Goal: Task Accomplishment & Management: Use online tool/utility

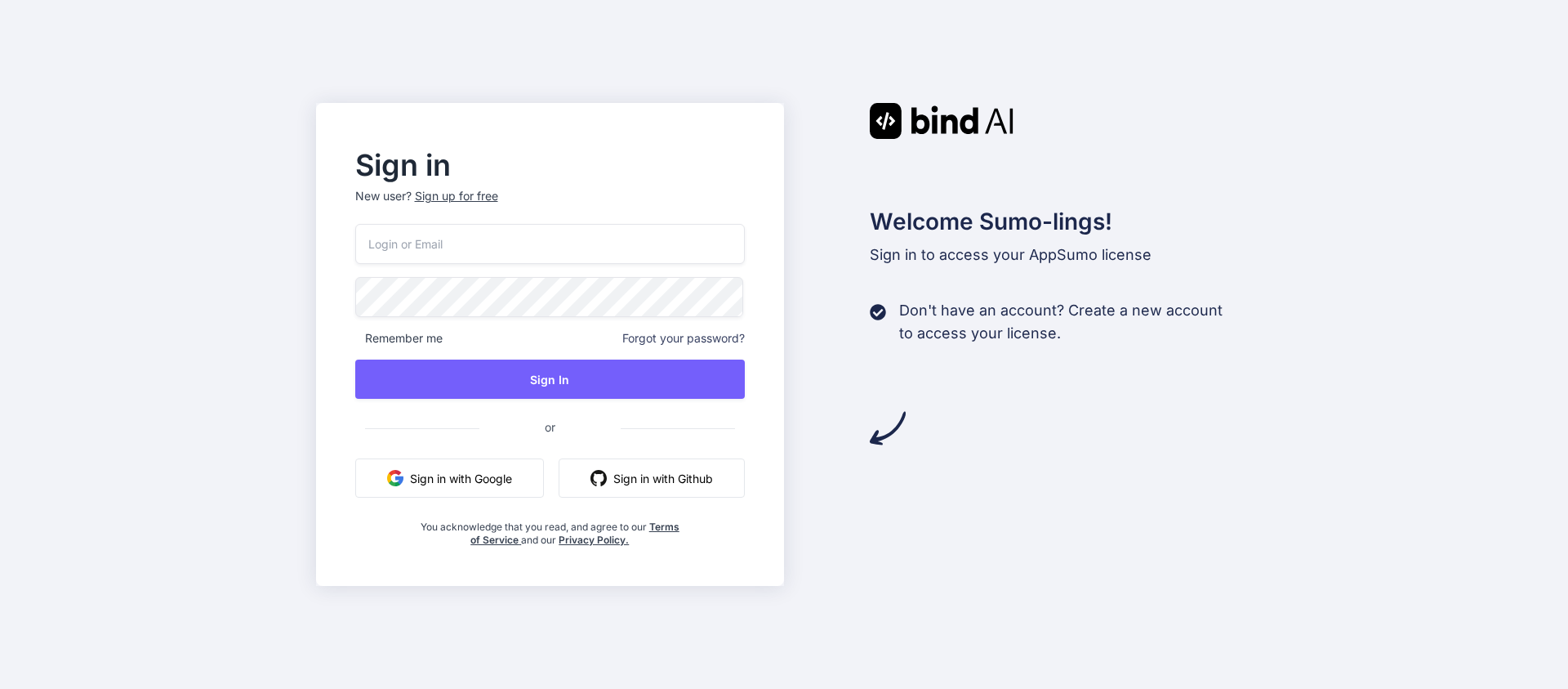
click at [430, 475] on button "Sign in with Google" at bounding box center [450, 478] width 189 height 40
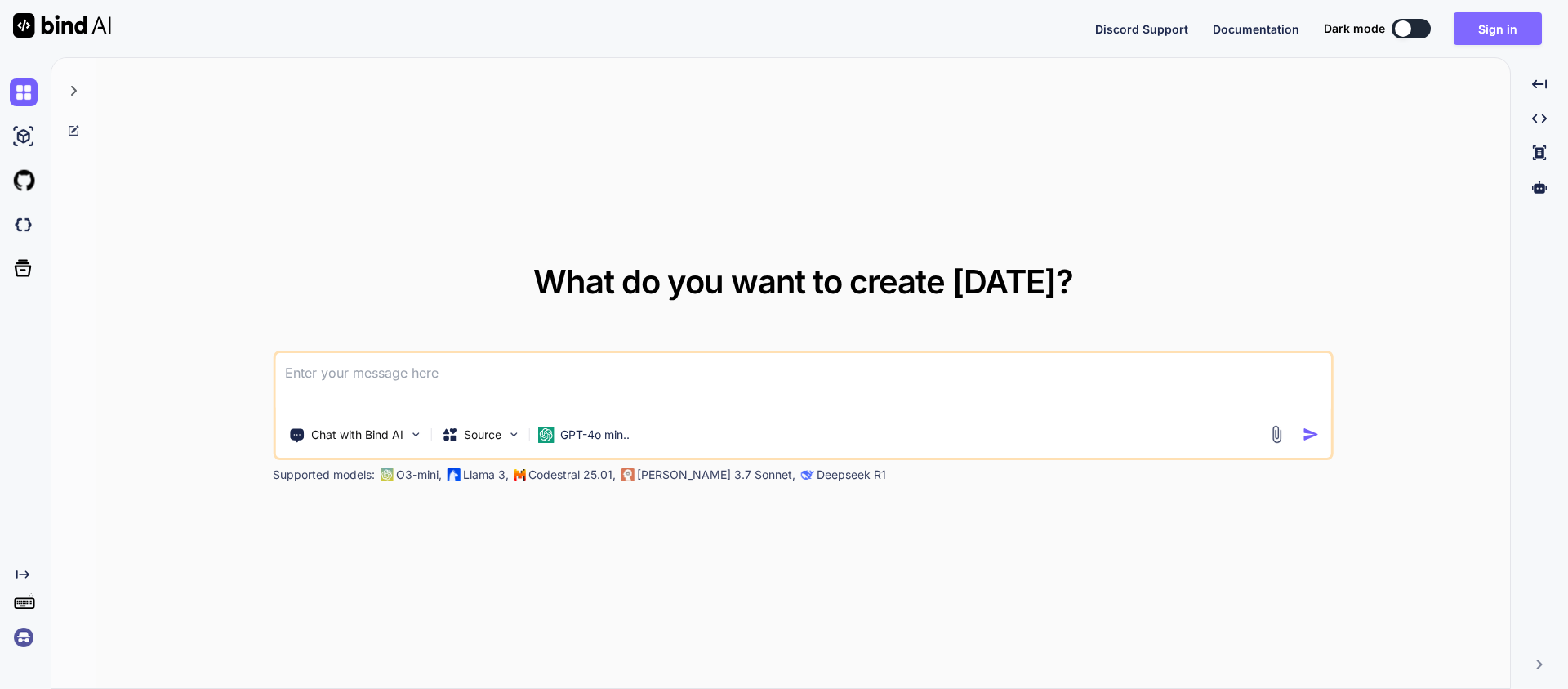
click at [1504, 38] on button "Sign in" at bounding box center [1498, 28] width 88 height 33
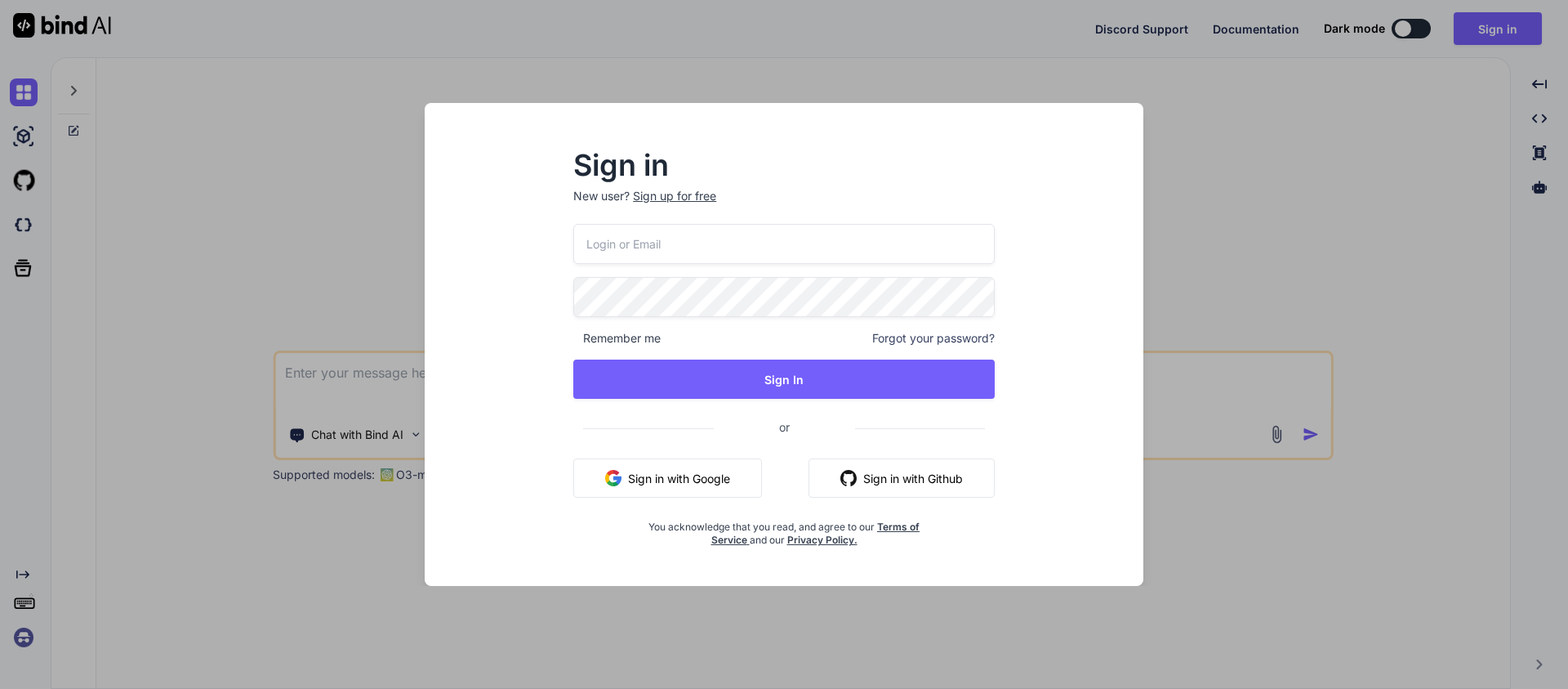
click at [700, 485] on button "Sign in with Google" at bounding box center [668, 478] width 189 height 40
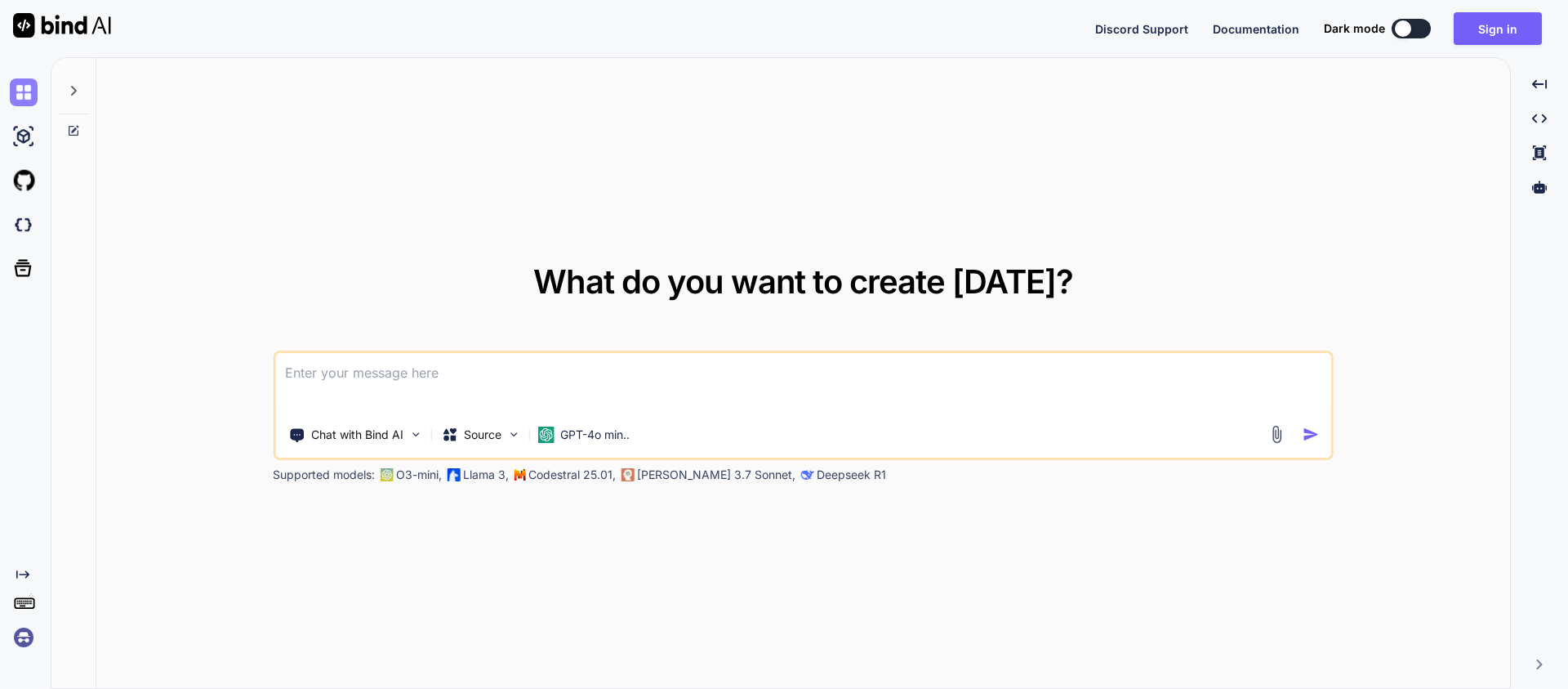
click at [26, 93] on img at bounding box center [23, 92] width 27 height 27
click at [69, 92] on icon at bounding box center [73, 90] width 13 height 13
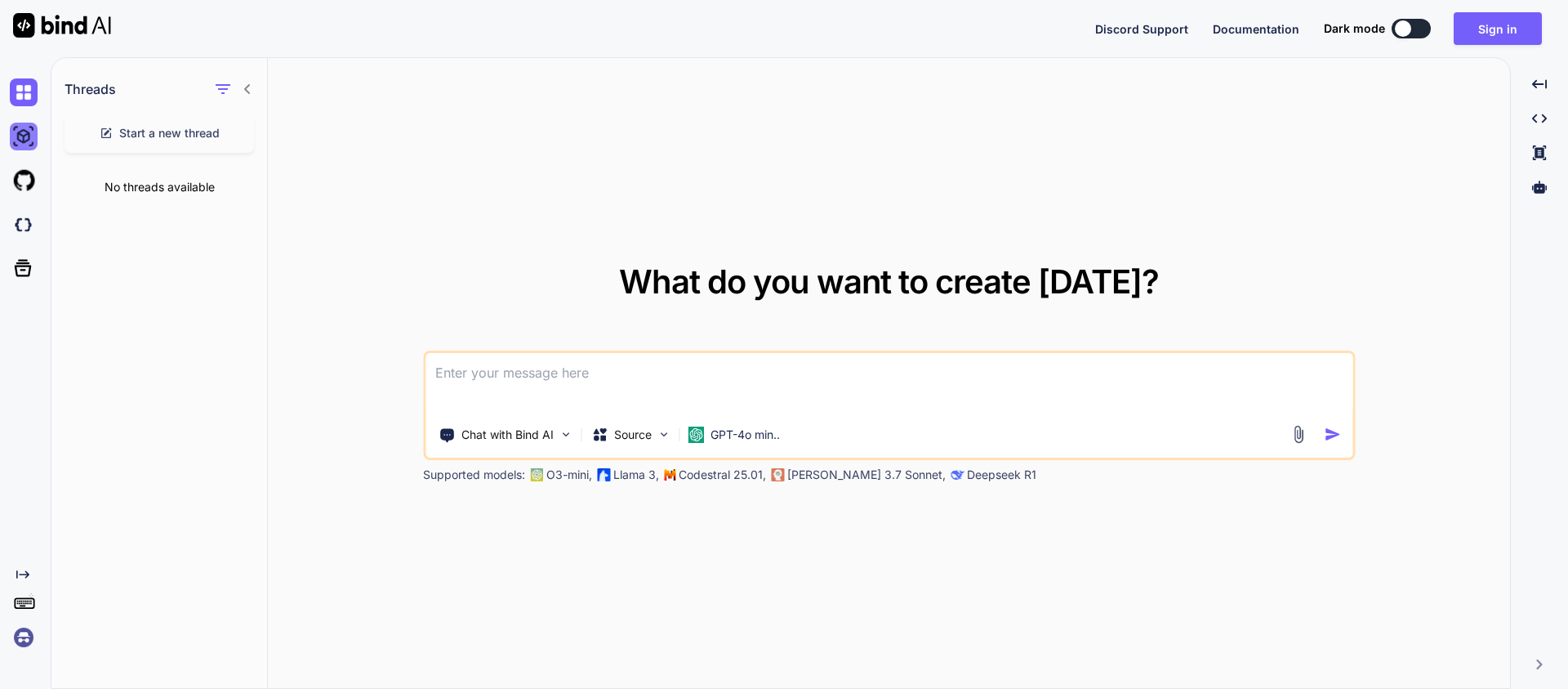
click at [26, 134] on img at bounding box center [23, 137] width 27 height 27
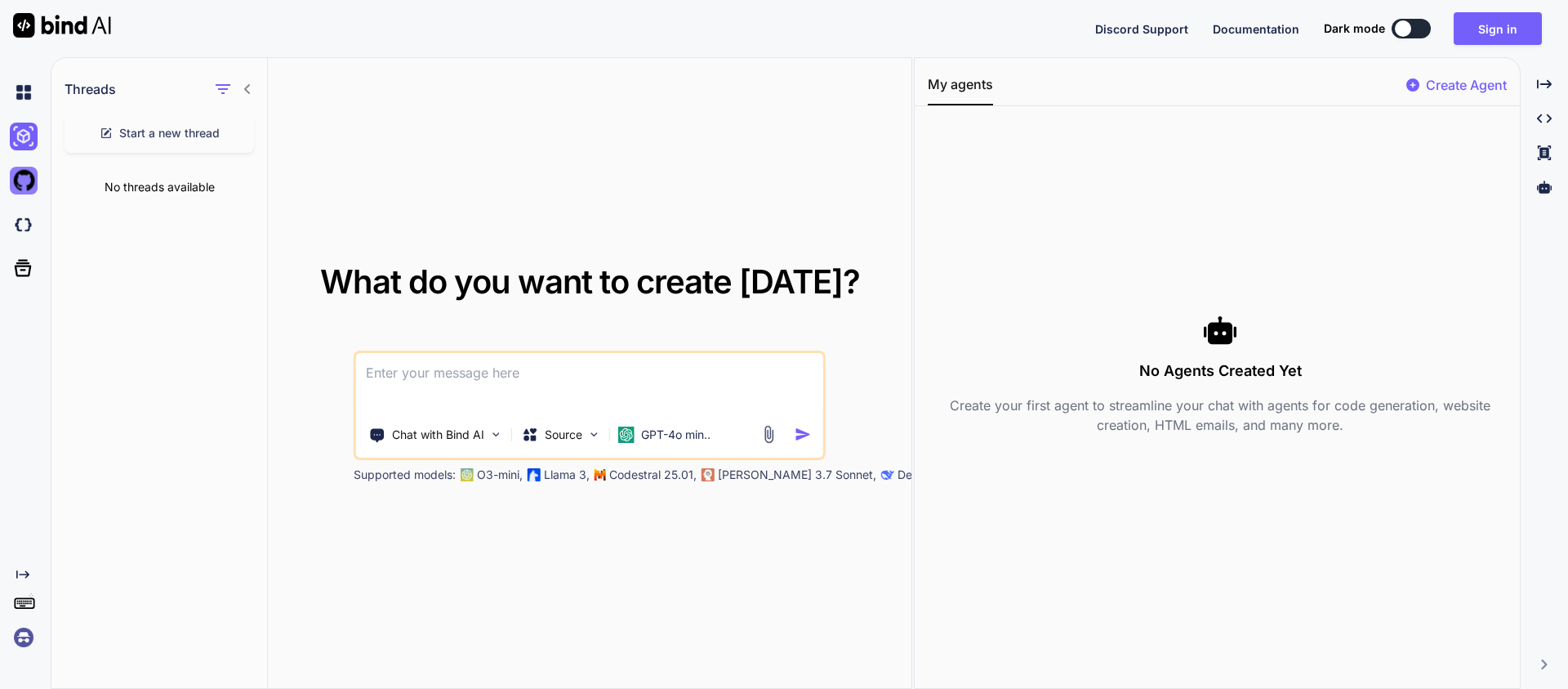
click at [21, 186] on img at bounding box center [23, 180] width 27 height 27
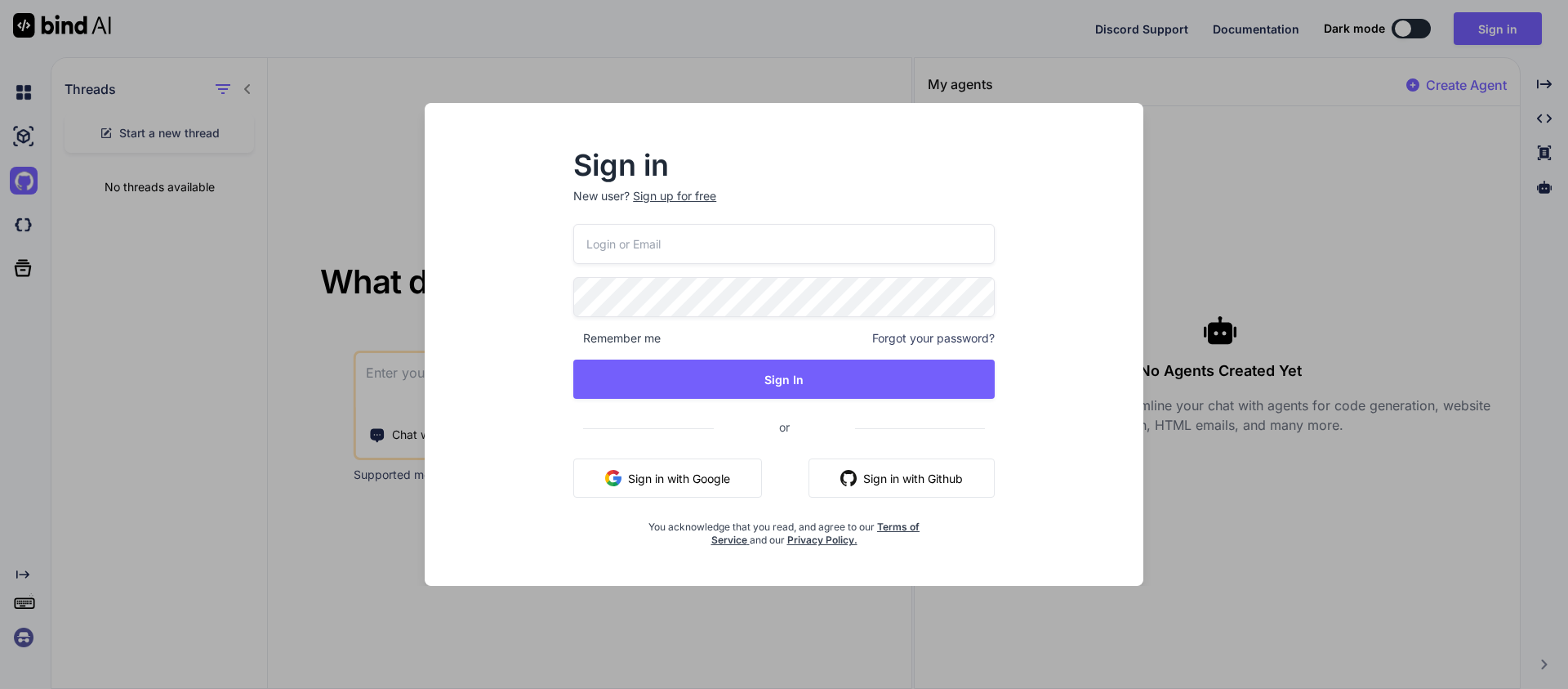
click at [182, 220] on div "Sign in New user? Sign up for free Remember me Forgot your password? Sign In or…" at bounding box center [784, 344] width 1568 height 689
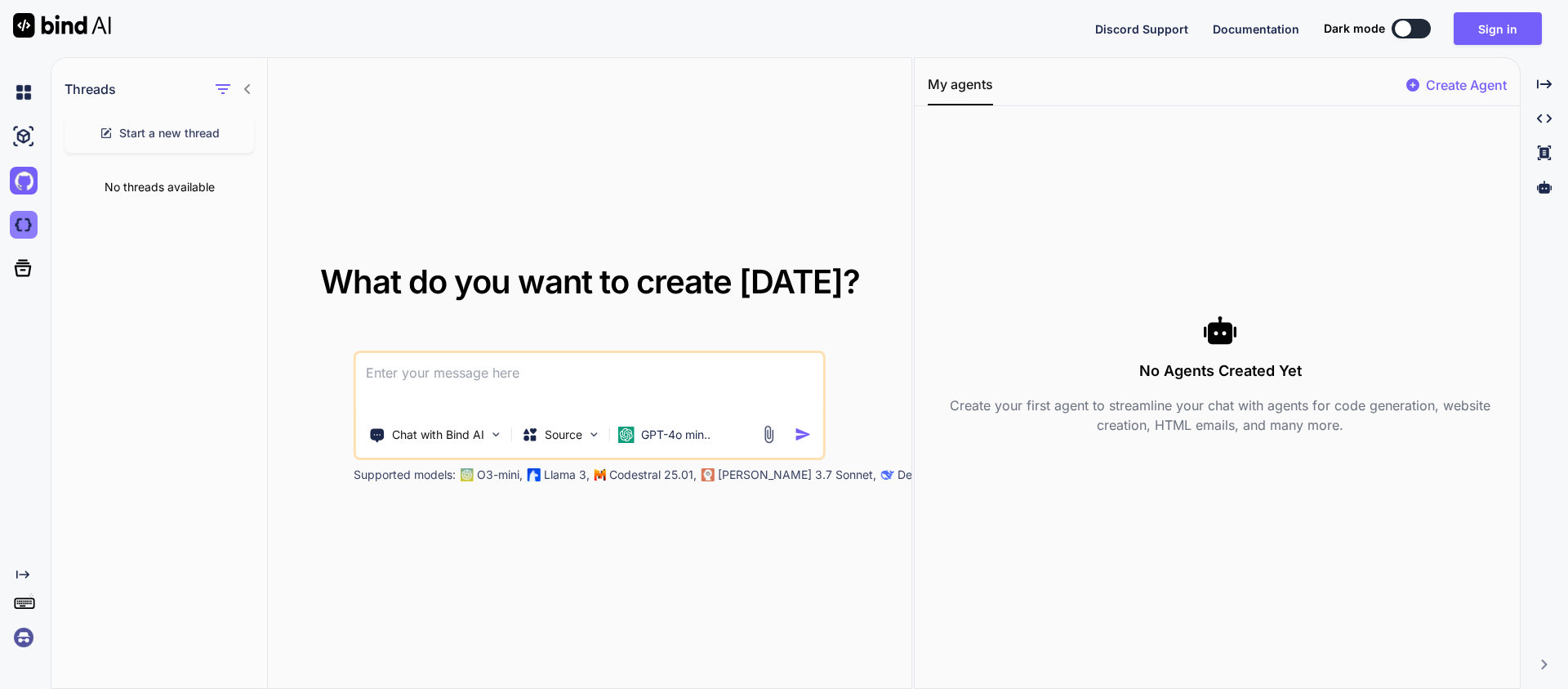
click at [16, 219] on img at bounding box center [23, 224] width 27 height 27
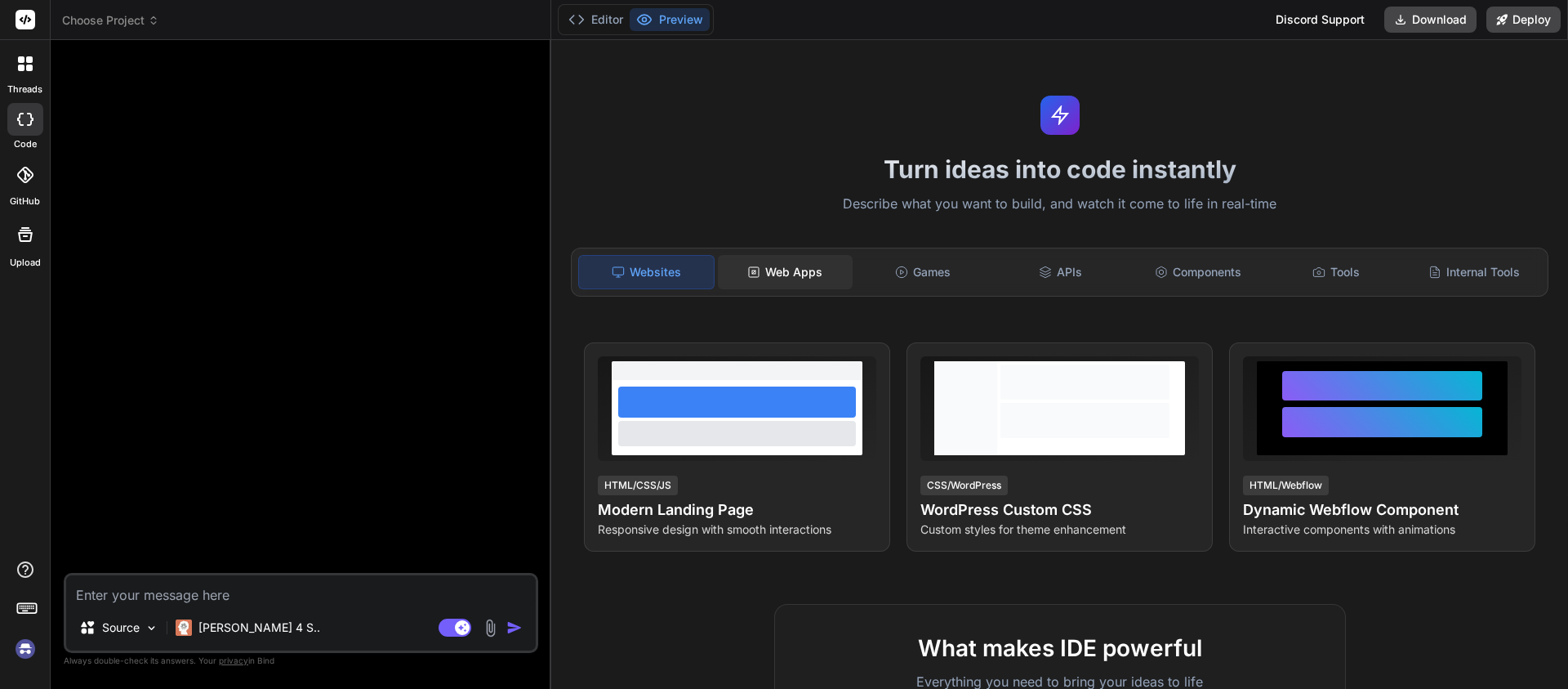
click at [735, 265] on div "Web Apps" at bounding box center [785, 272] width 135 height 34
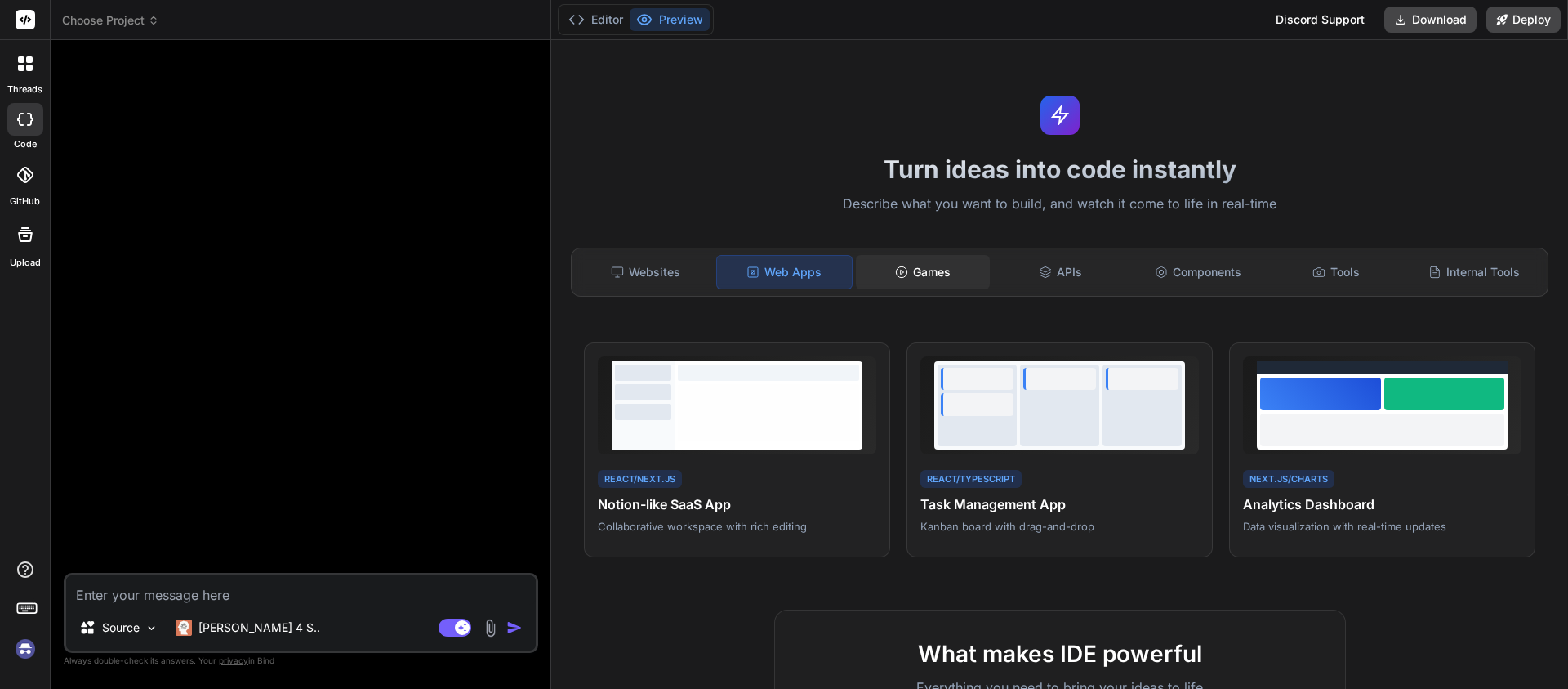
click at [979, 270] on div "Games" at bounding box center [923, 272] width 135 height 34
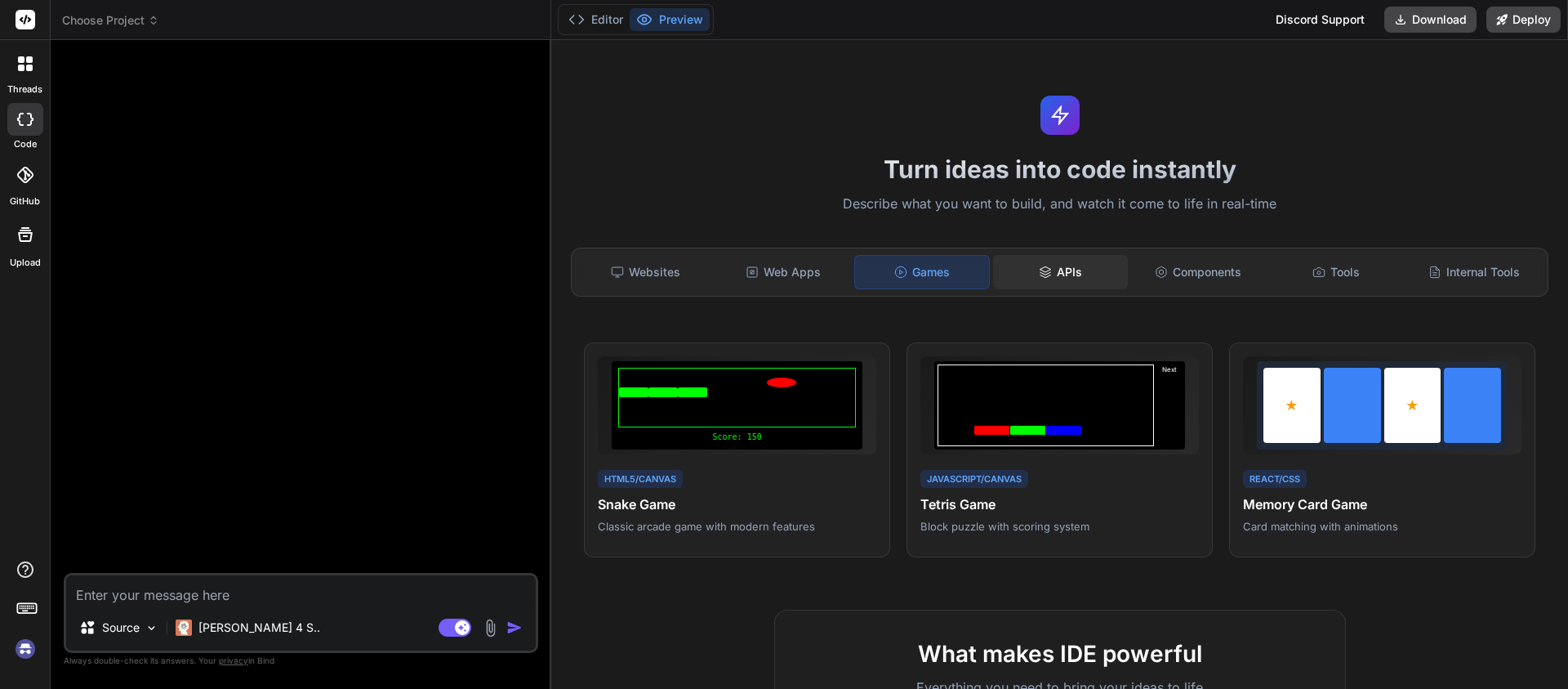
click at [1041, 270] on icon at bounding box center [1045, 269] width 10 height 6
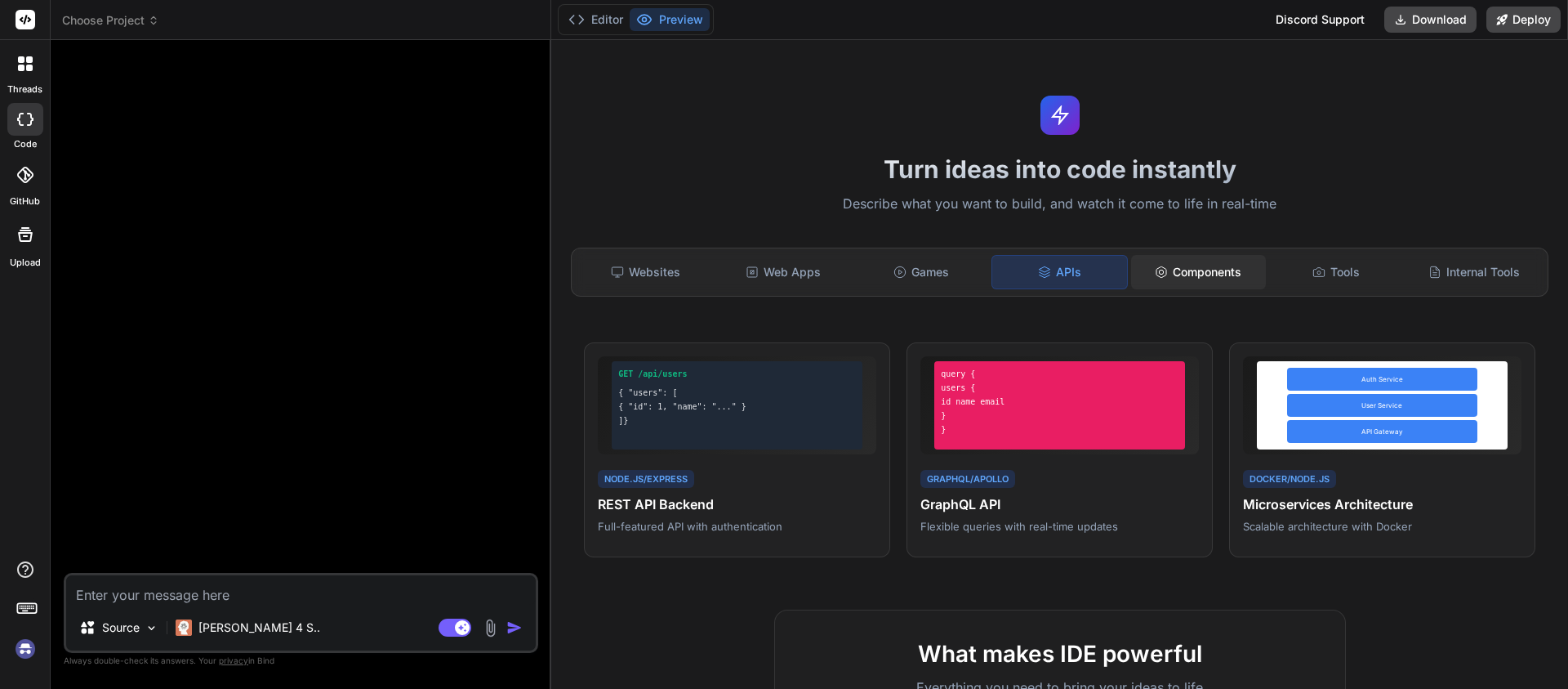
click at [1231, 269] on div "Components" at bounding box center [1198, 272] width 135 height 34
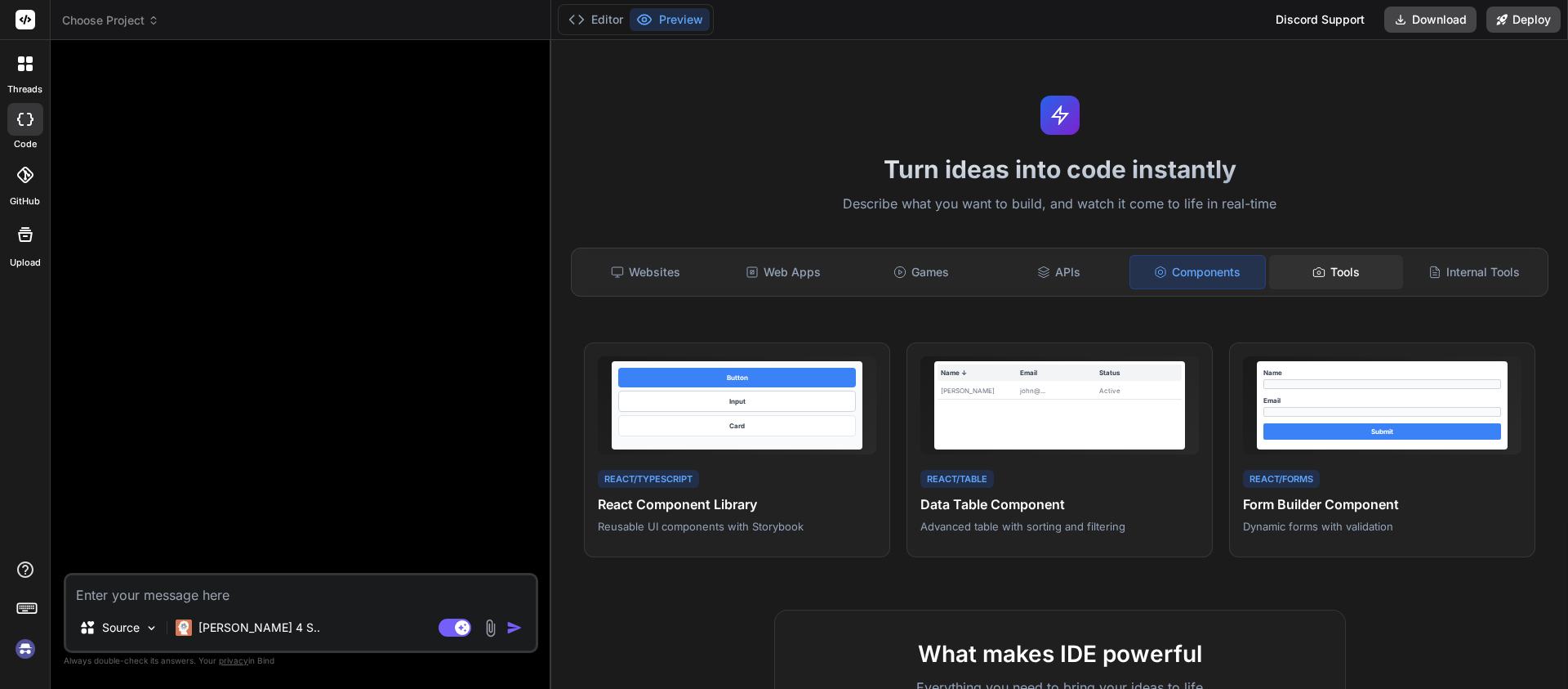
click at [1342, 270] on div "Tools" at bounding box center [1336, 272] width 135 height 34
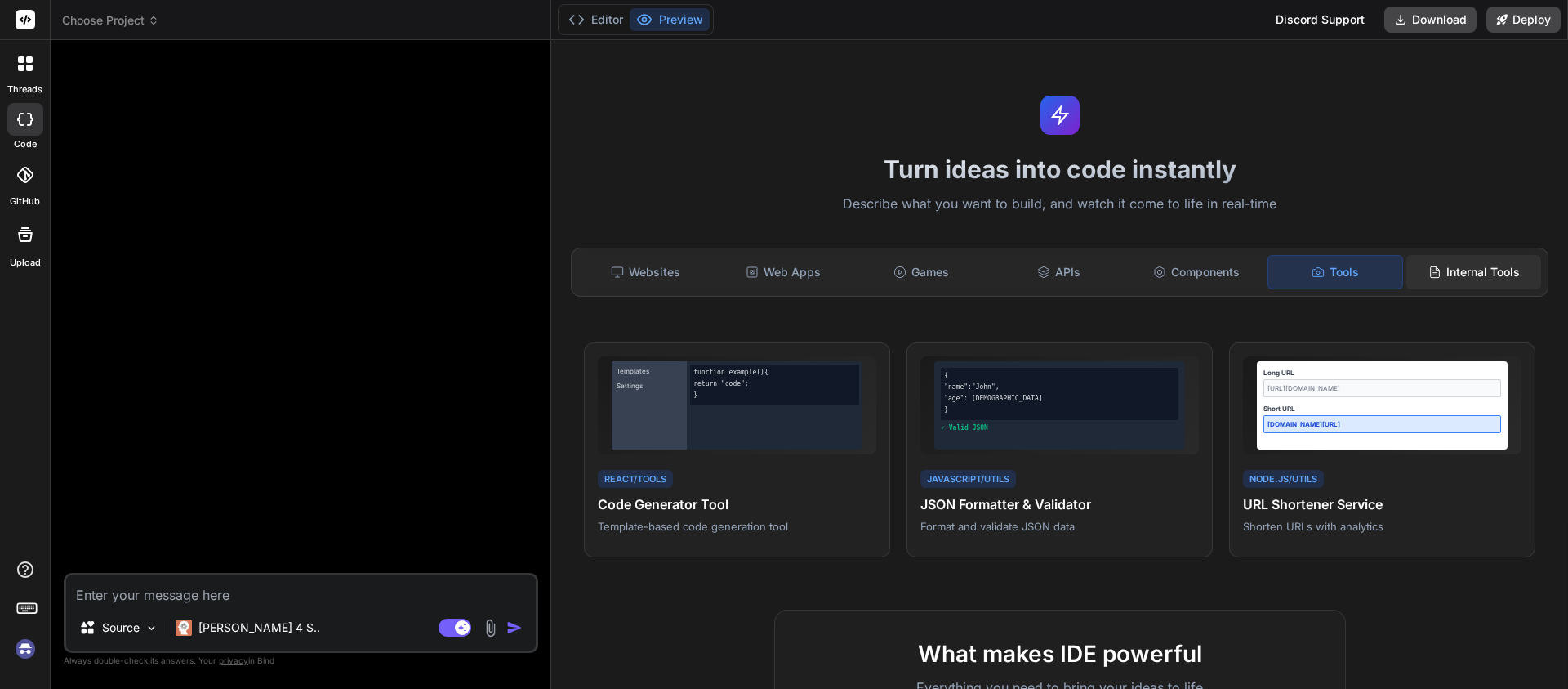
click at [1500, 263] on div "Internal Tools" at bounding box center [1474, 272] width 135 height 34
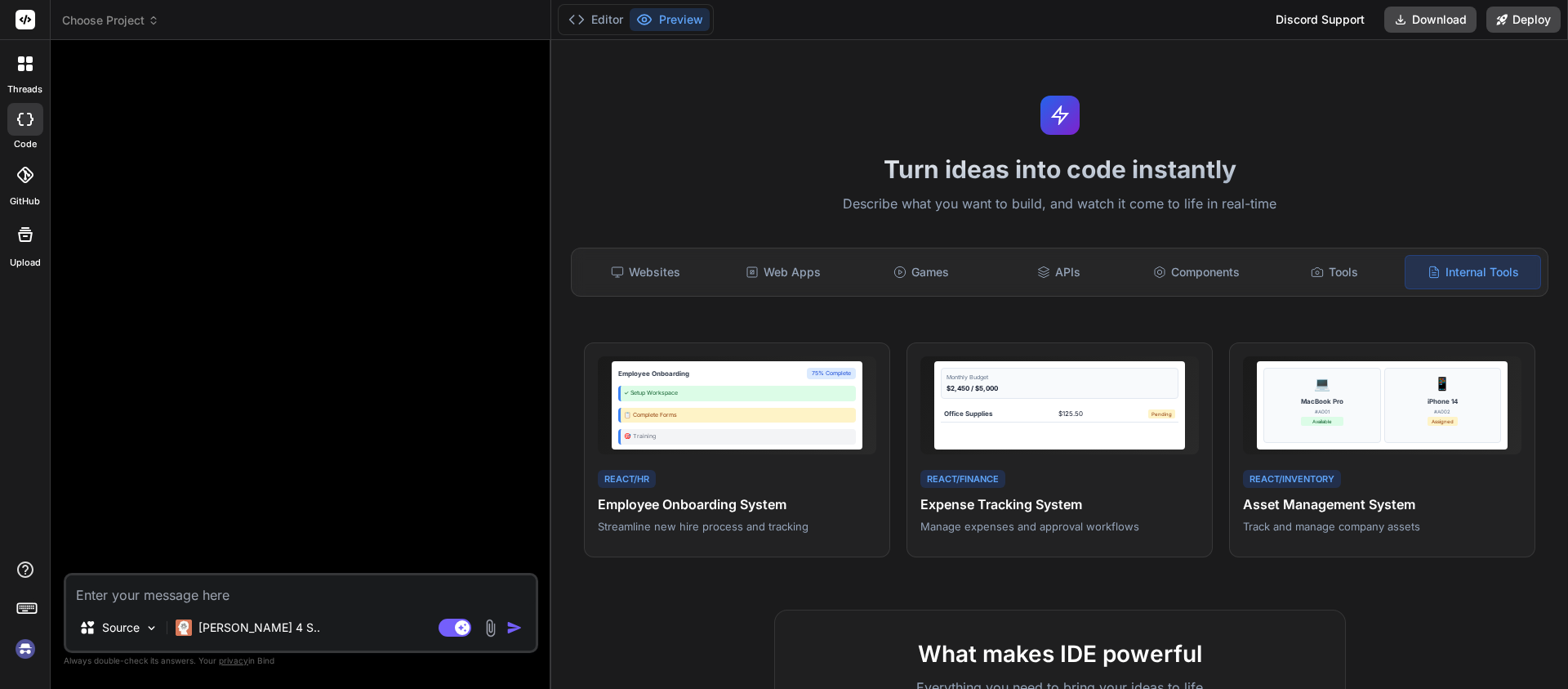
click at [25, 25] on rect at bounding box center [25, 19] width 20 height 20
click at [119, 21] on span "Choose Project" at bounding box center [110, 20] width 97 height 16
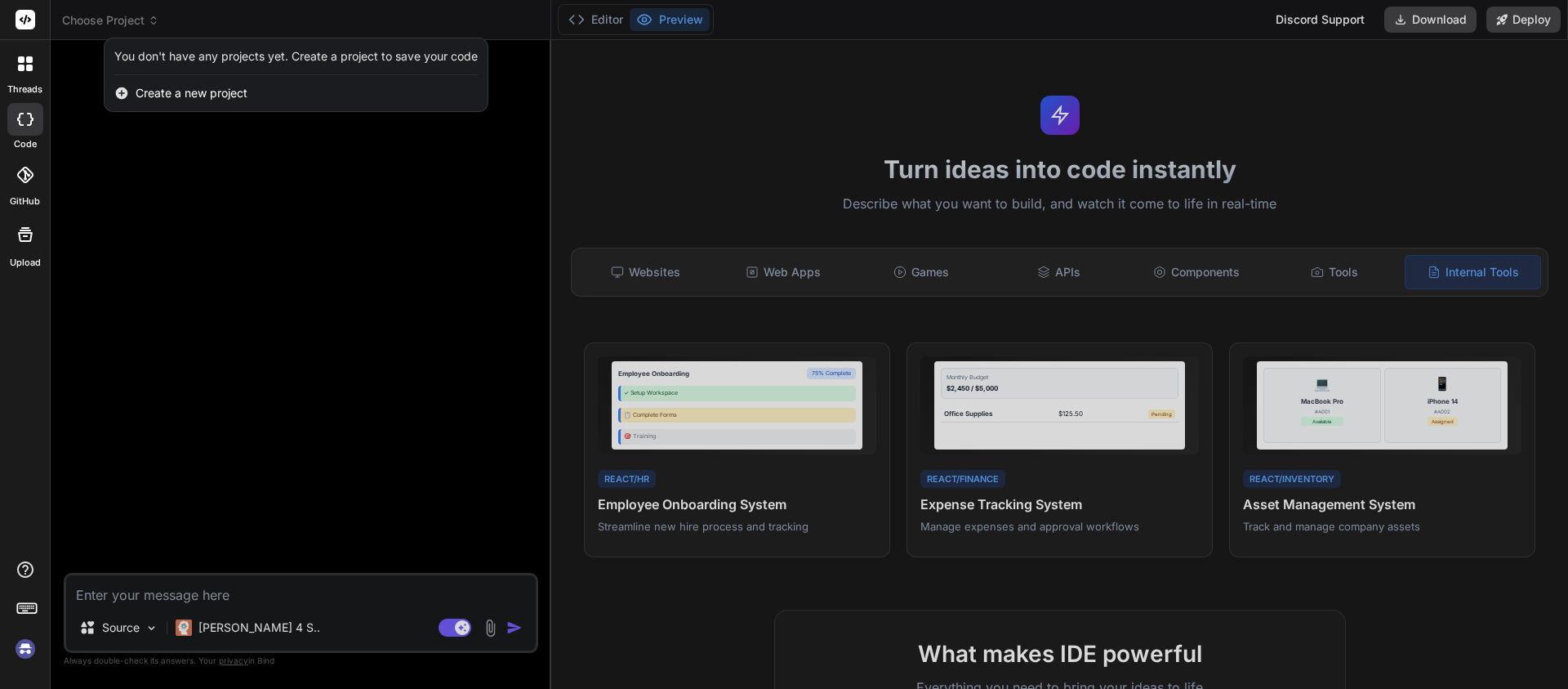
click at [151, 52] on div "You don't have any projects yet. Create a project to save your code" at bounding box center [295, 56] width 363 height 16
click at [26, 656] on img at bounding box center [25, 649] width 27 height 27
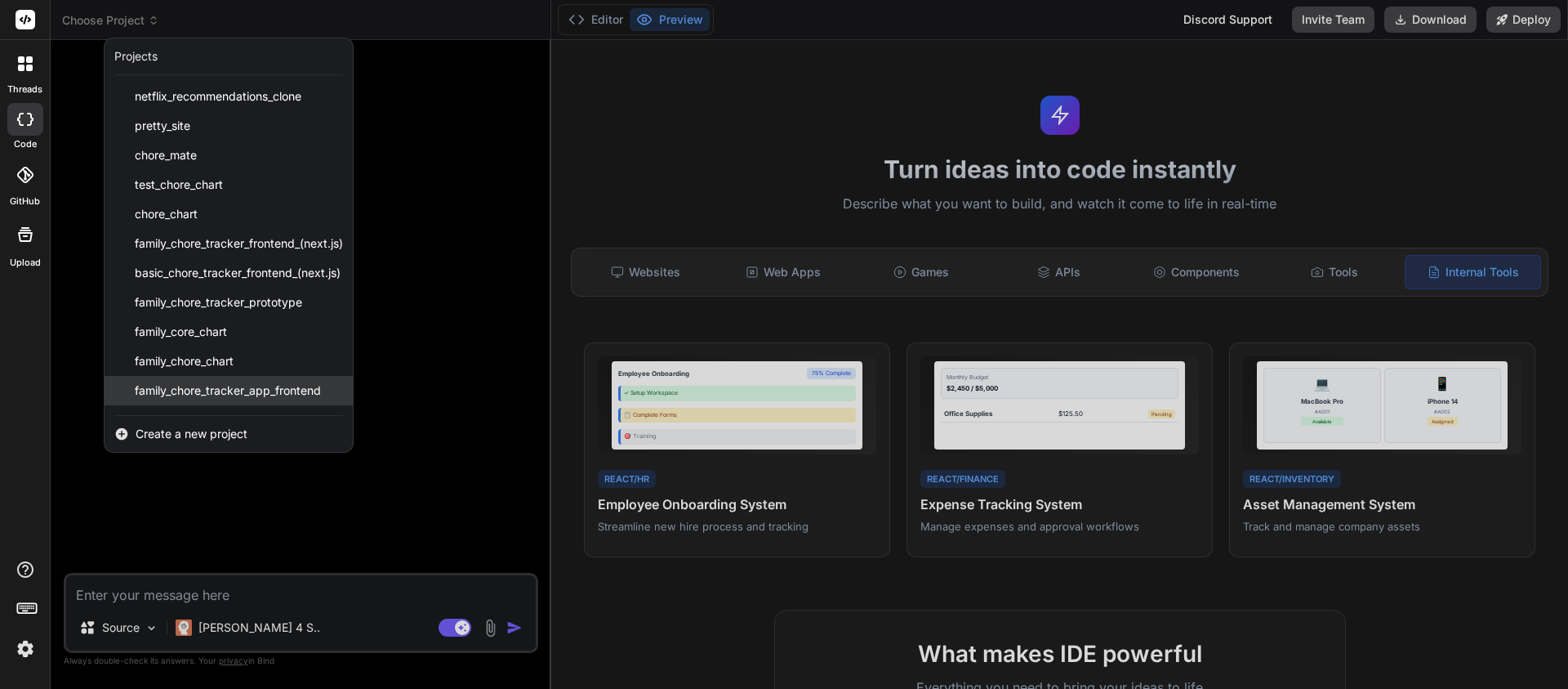
click at [187, 392] on span "family_chore_tracker_app_frontend" at bounding box center [228, 390] width 186 height 16
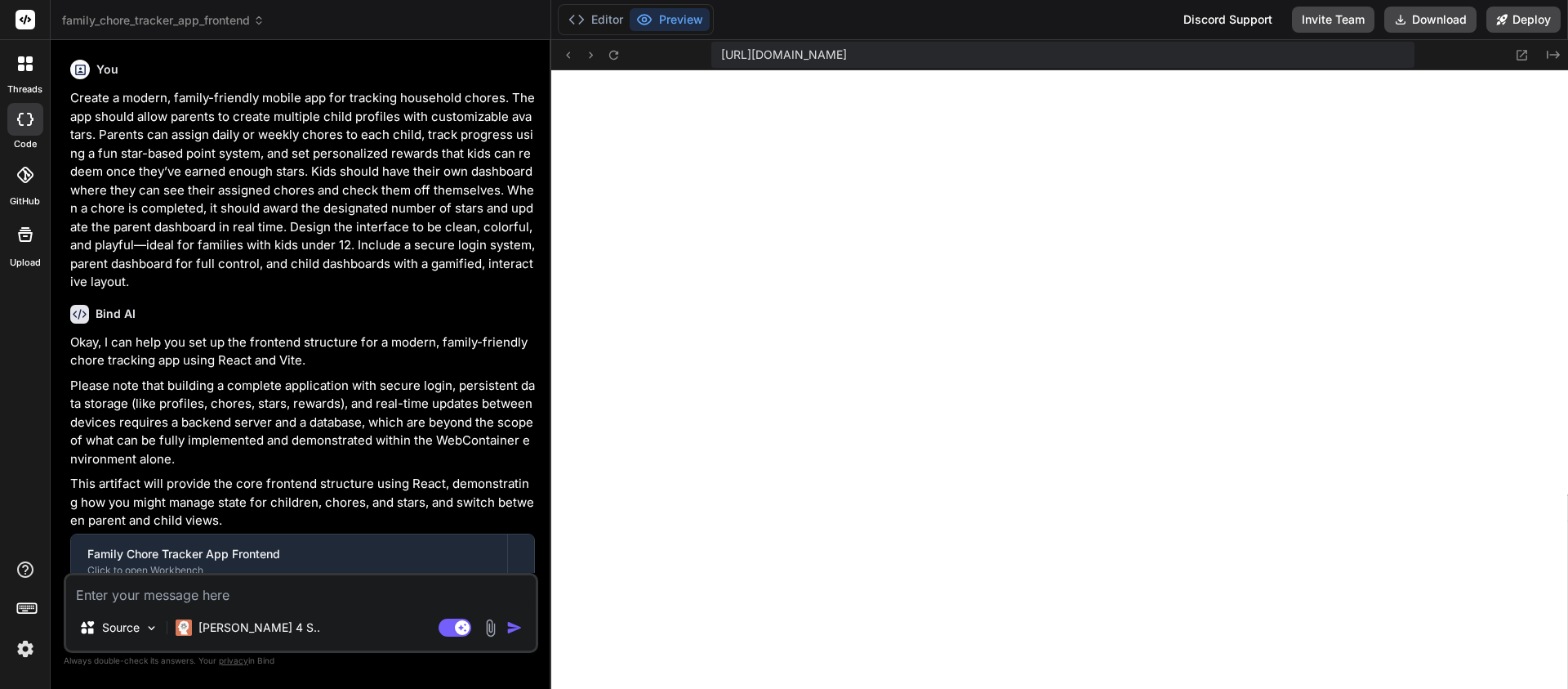
scroll to position [1241, 0]
click at [1542, 16] on button "Deploy" at bounding box center [1523, 20] width 75 height 26
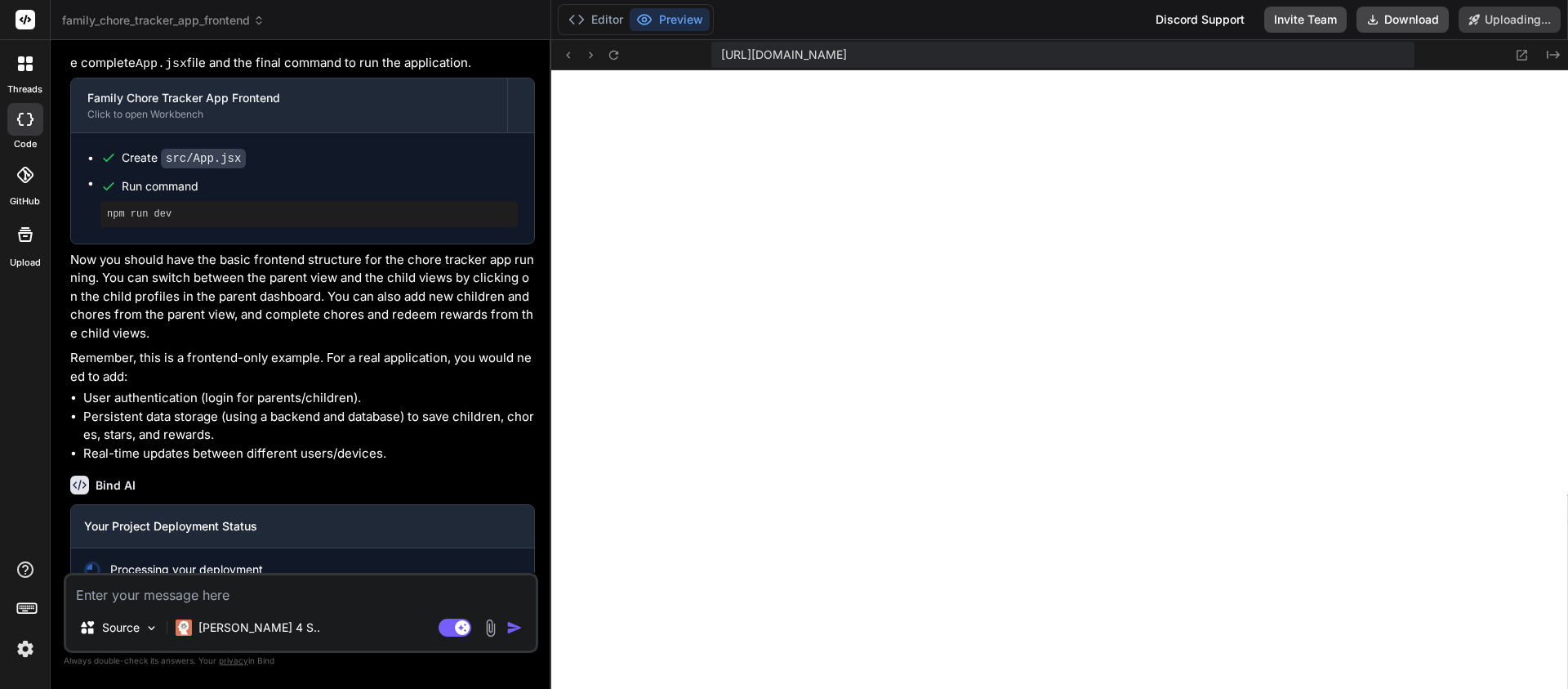
scroll to position [914, 0]
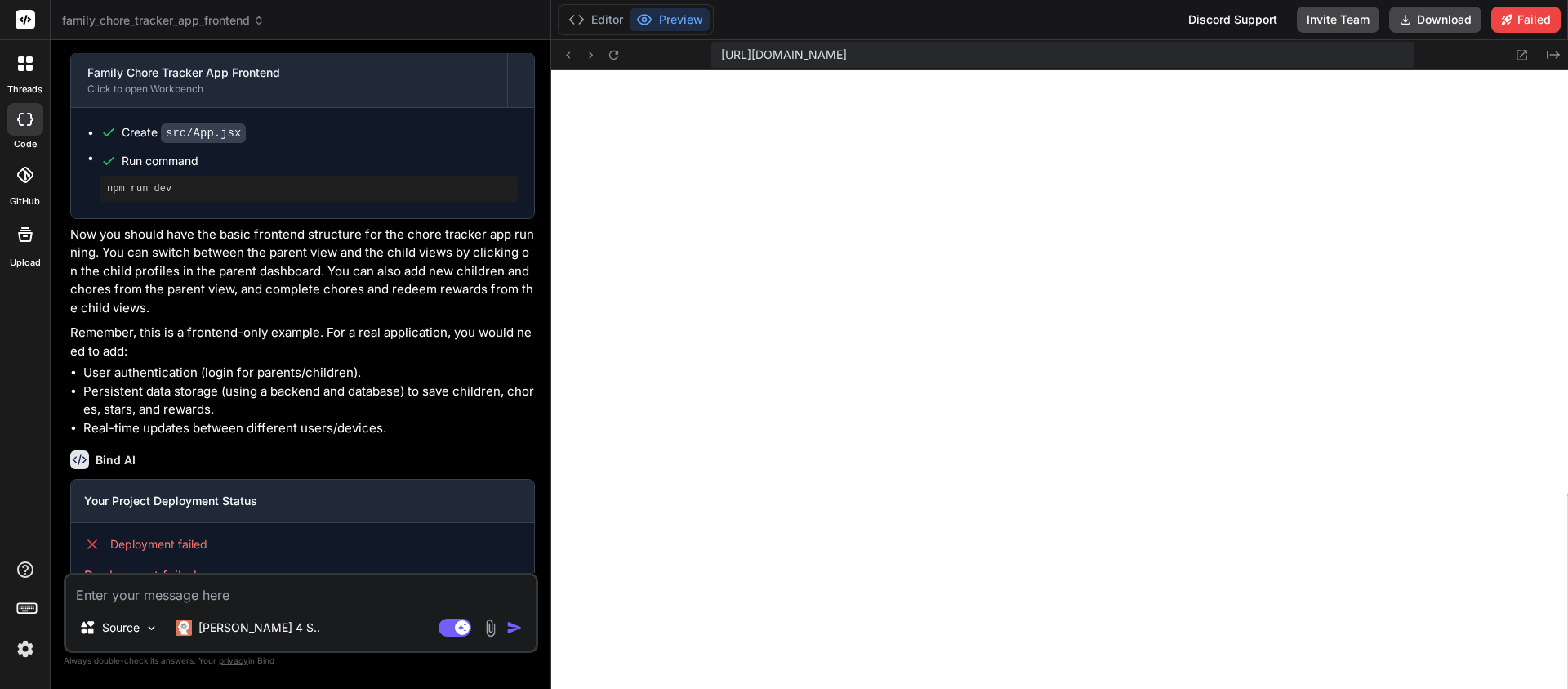
click at [120, 27] on span "family_chore_tracker_app_frontend" at bounding box center [163, 20] width 203 height 16
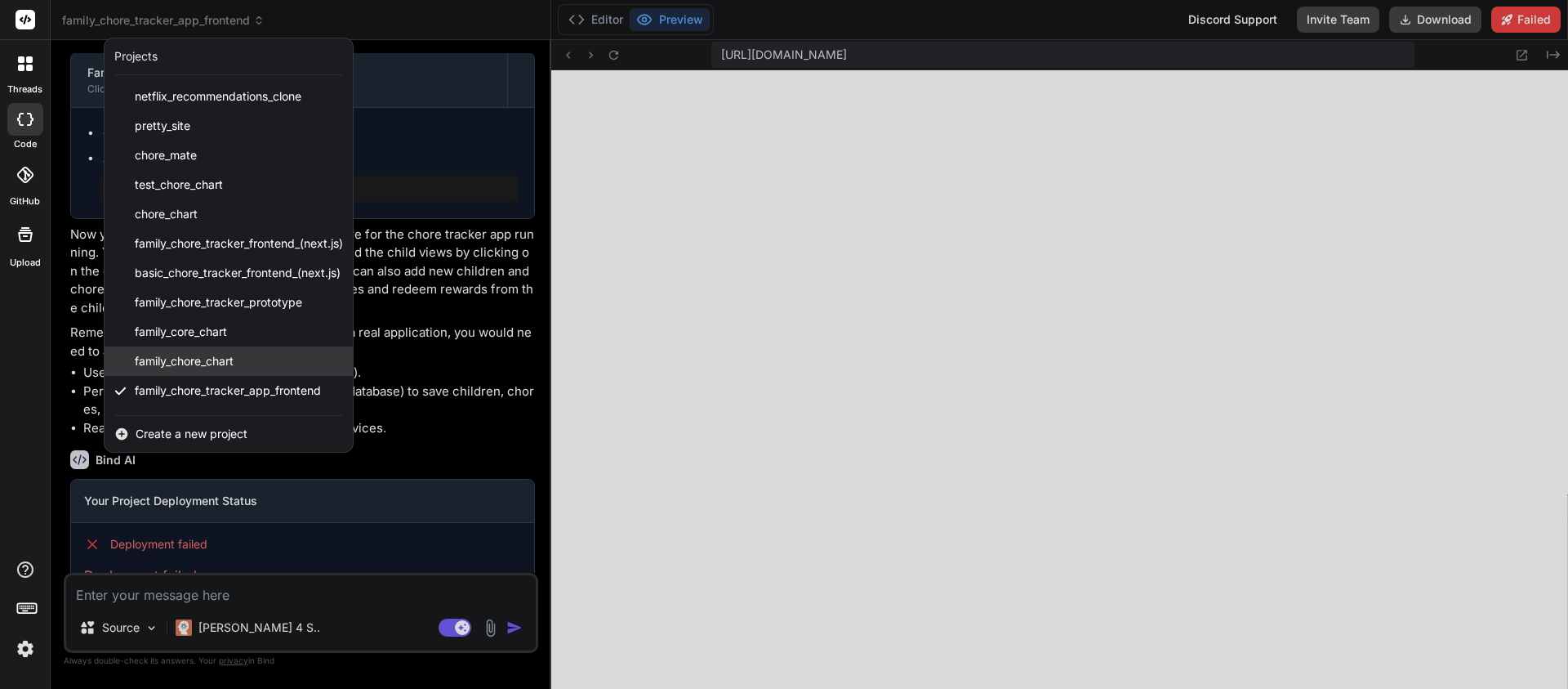
click at [155, 355] on span "family_chore_chart" at bounding box center [184, 361] width 99 height 16
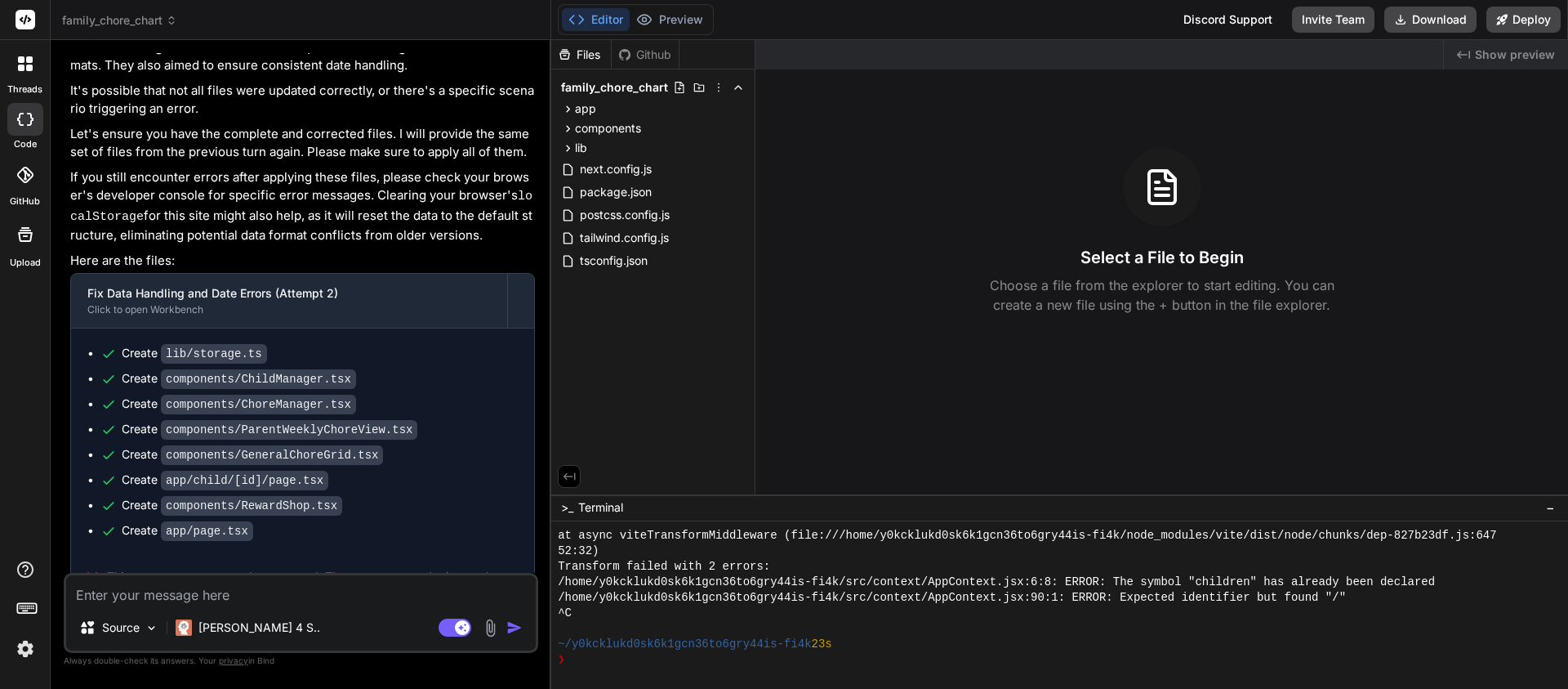
scroll to position [2583, 0]
click at [169, 18] on icon at bounding box center [171, 20] width 11 height 11
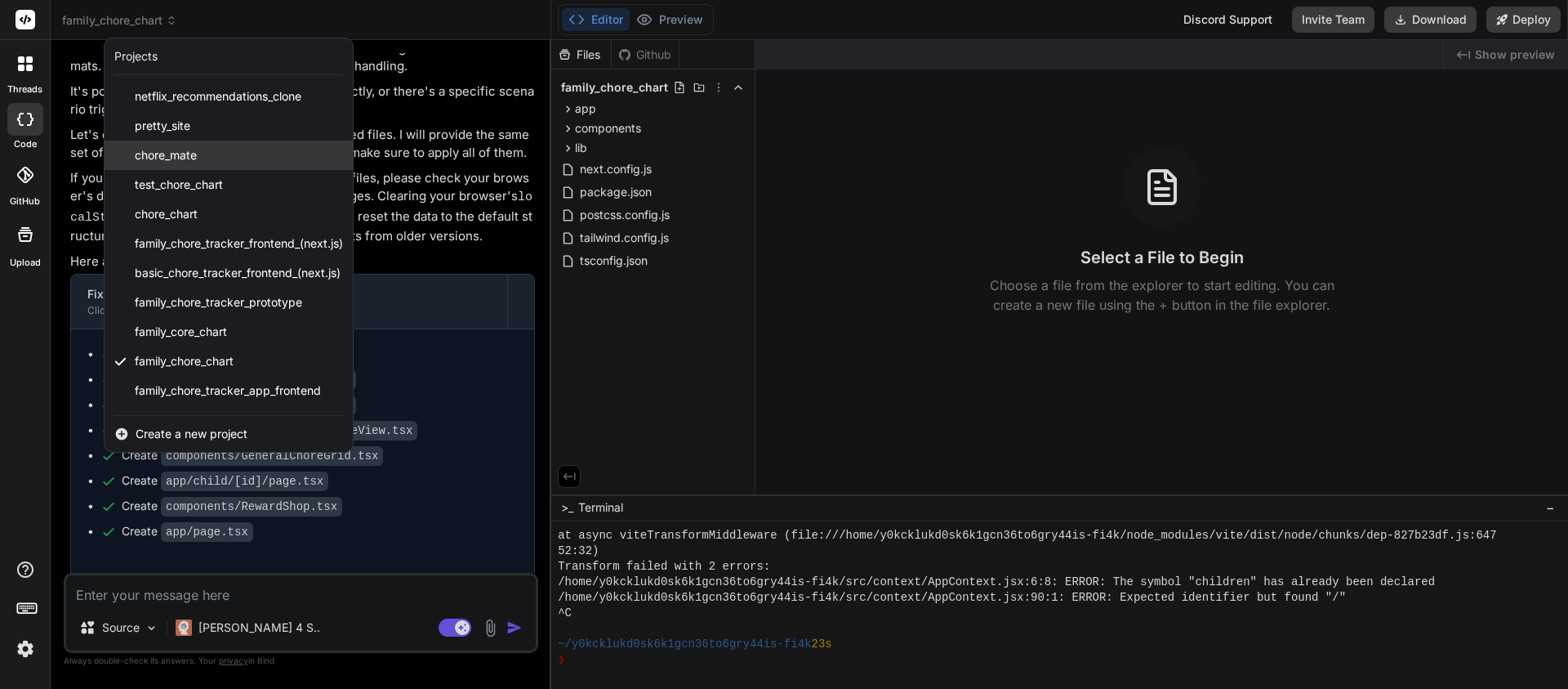
click at [170, 155] on span "chore_mate" at bounding box center [166, 155] width 62 height 16
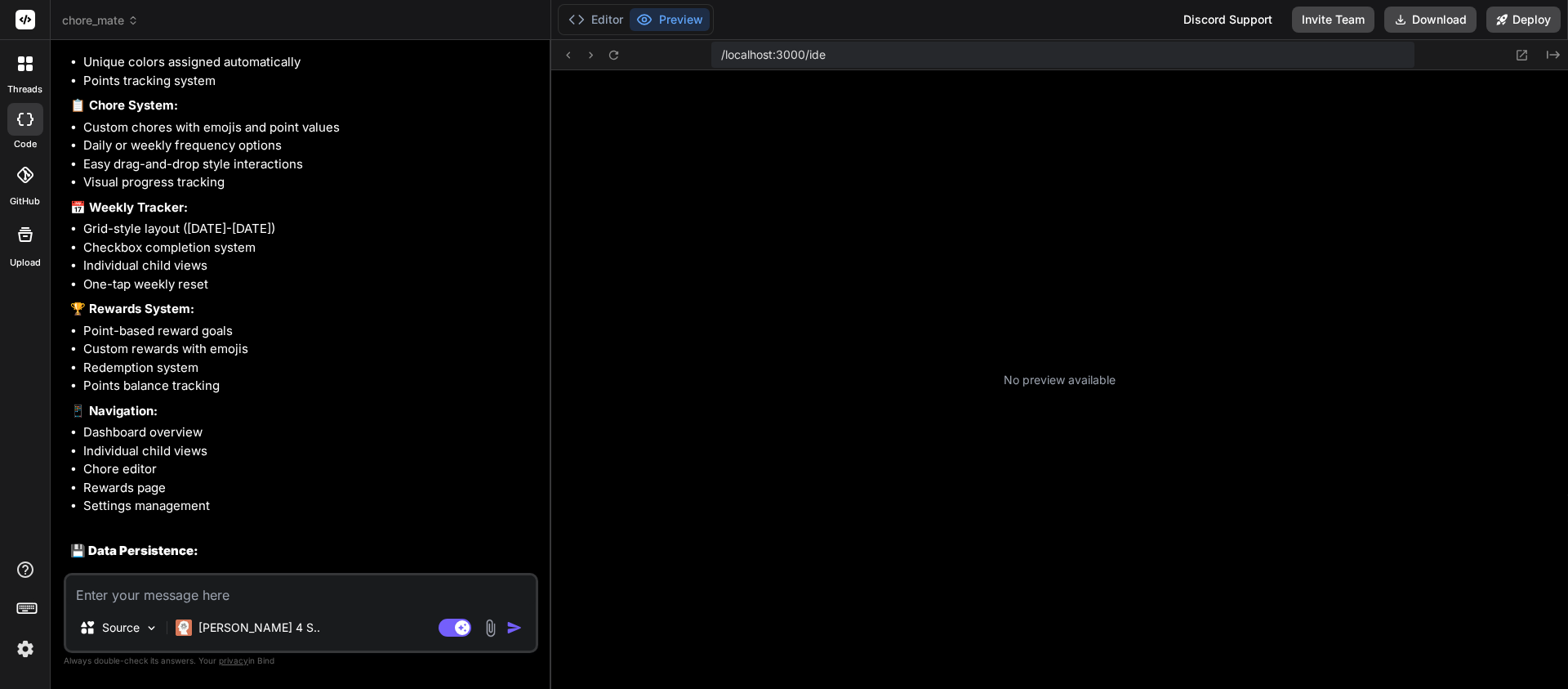
scroll to position [1661, 0]
type textarea "x"
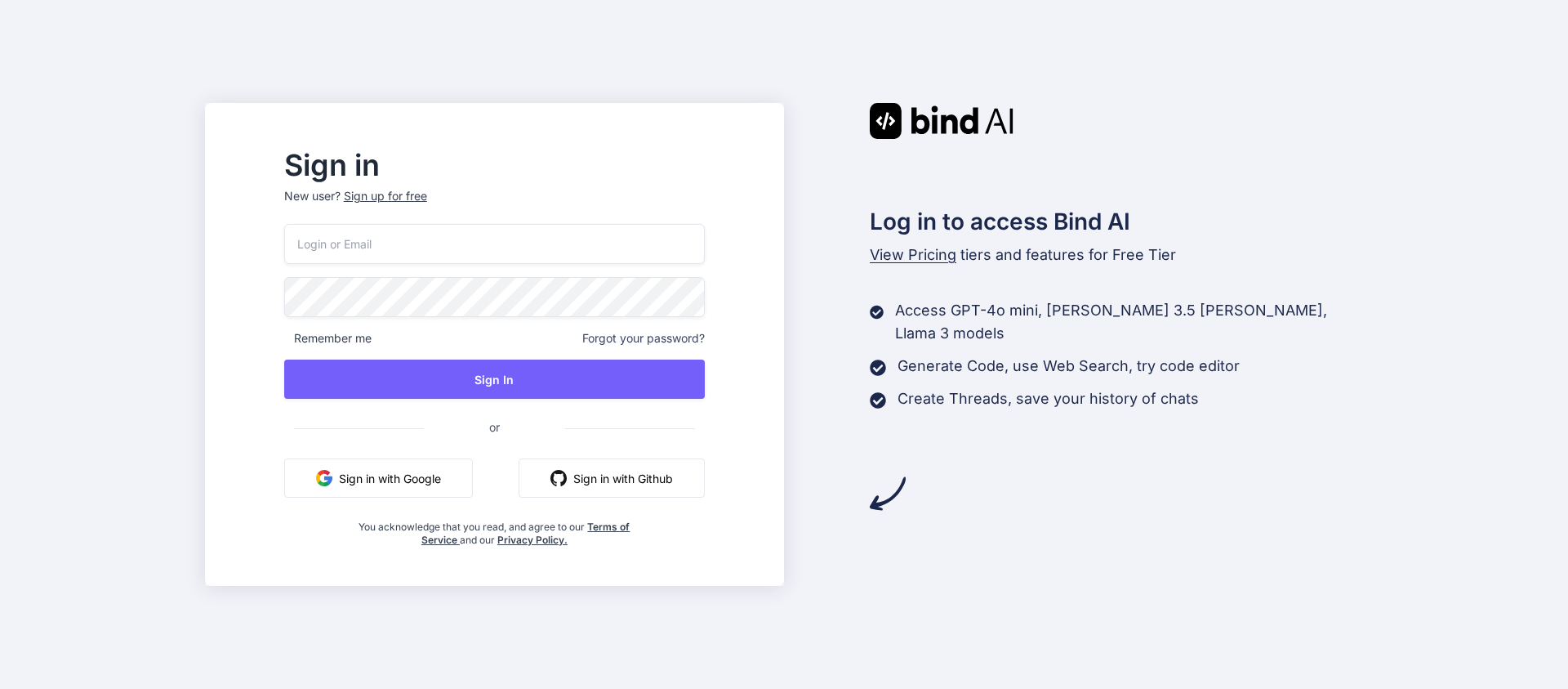
click at [434, 477] on button "Sign in with Google" at bounding box center [379, 478] width 189 height 40
